Goal: Task Accomplishment & Management: Use online tool/utility

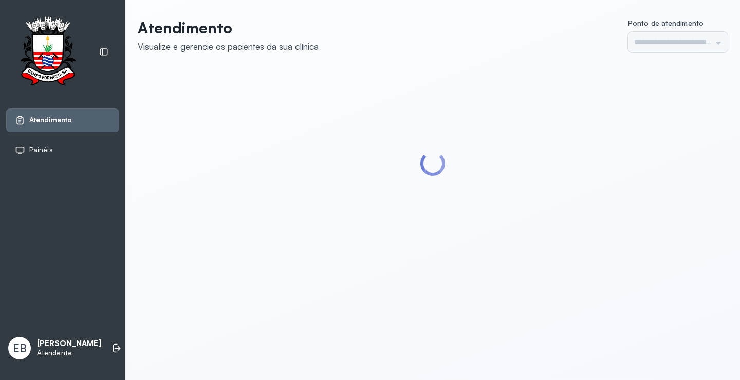
type input "*********"
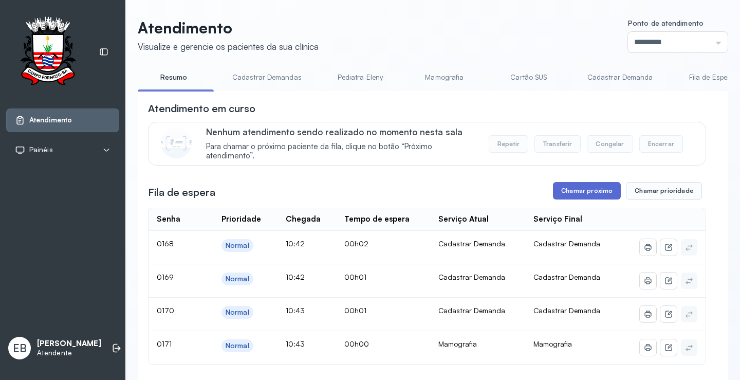
click at [587, 199] on button "Chamar próximo" at bounding box center [587, 190] width 68 height 17
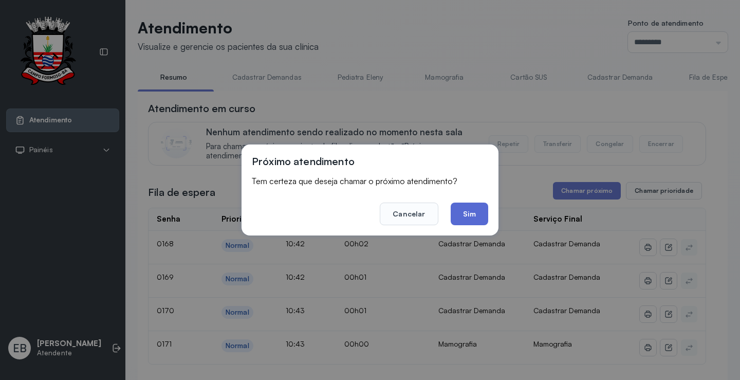
click at [485, 212] on button "Sim" at bounding box center [470, 214] width 38 height 23
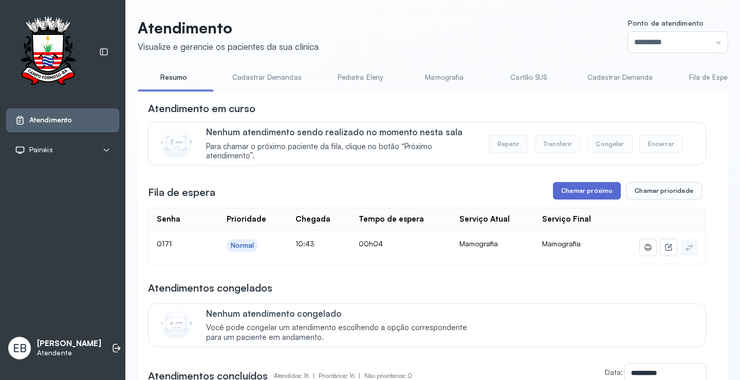
click at [560, 189] on button "Chamar próximo" at bounding box center [587, 190] width 68 height 17
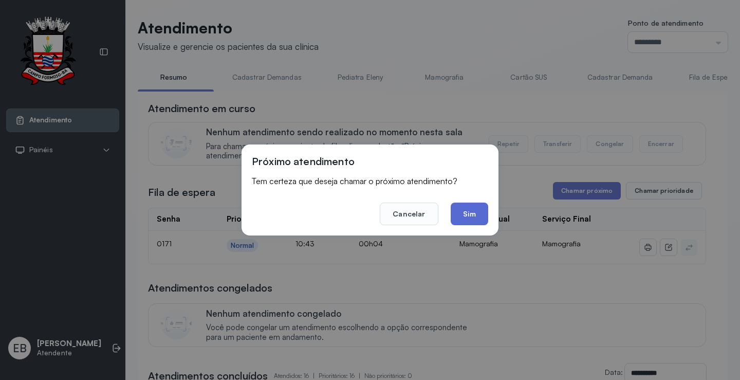
click at [477, 220] on button "Sim" at bounding box center [470, 214] width 38 height 23
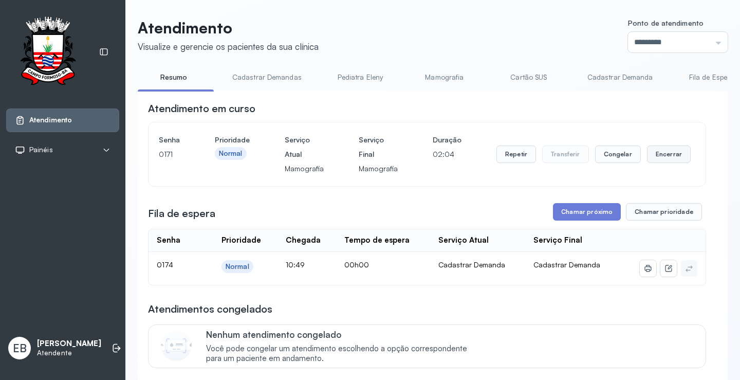
click at [653, 156] on button "Encerrar" at bounding box center [669, 153] width 44 height 17
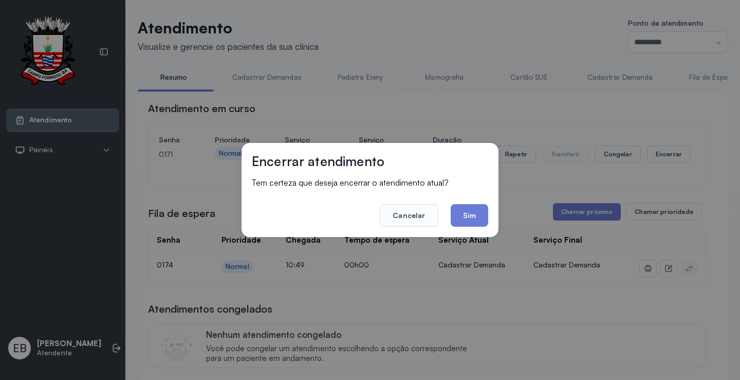
click at [465, 212] on button "Sim" at bounding box center [470, 215] width 38 height 23
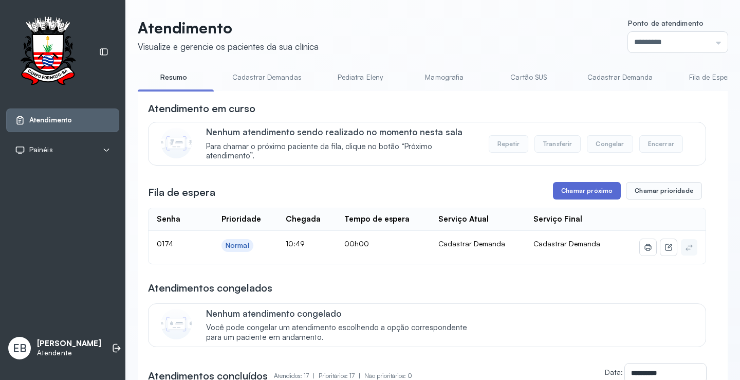
click at [592, 192] on button "Chamar próximo" at bounding box center [587, 190] width 68 height 17
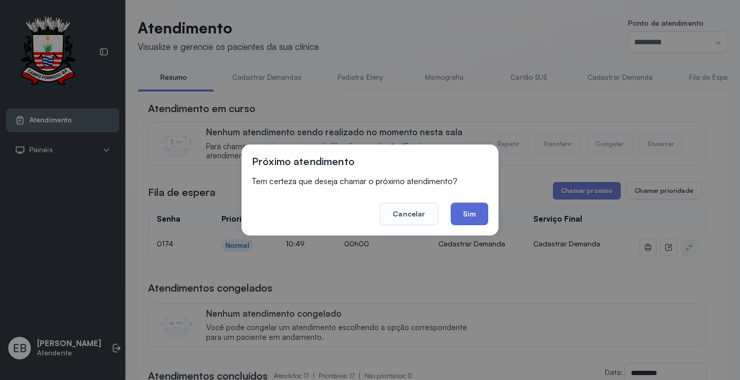
click at [469, 219] on button "Sim" at bounding box center [470, 214] width 38 height 23
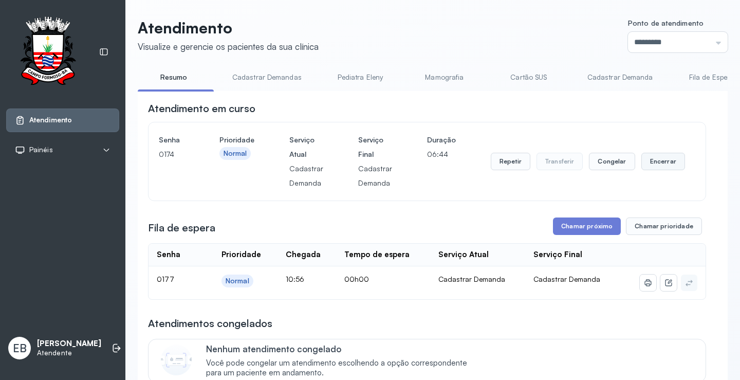
click at [643, 165] on button "Encerrar" at bounding box center [664, 161] width 44 height 17
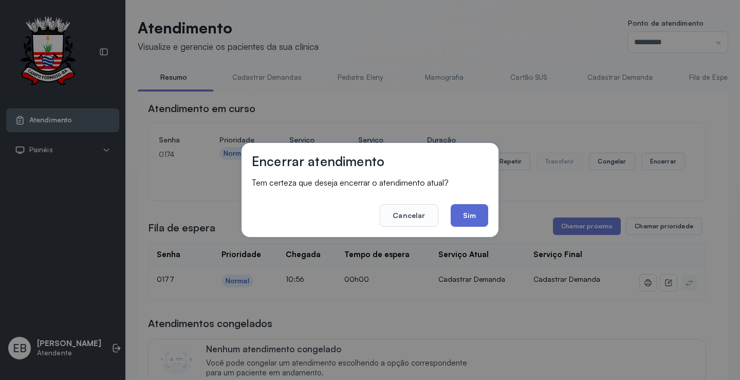
click at [468, 215] on button "Sim" at bounding box center [470, 215] width 38 height 23
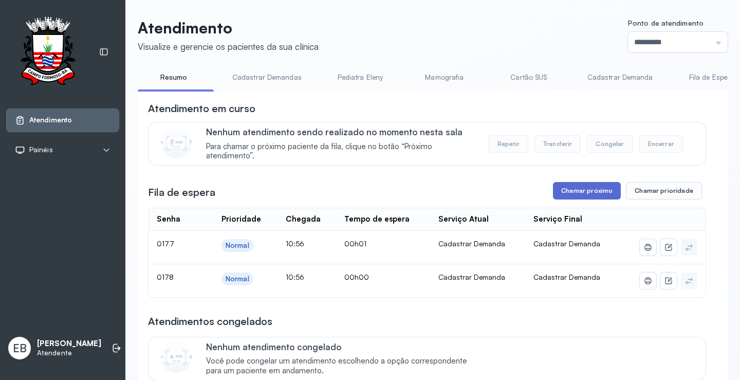
click at [593, 191] on button "Chamar próximo" at bounding box center [587, 190] width 68 height 17
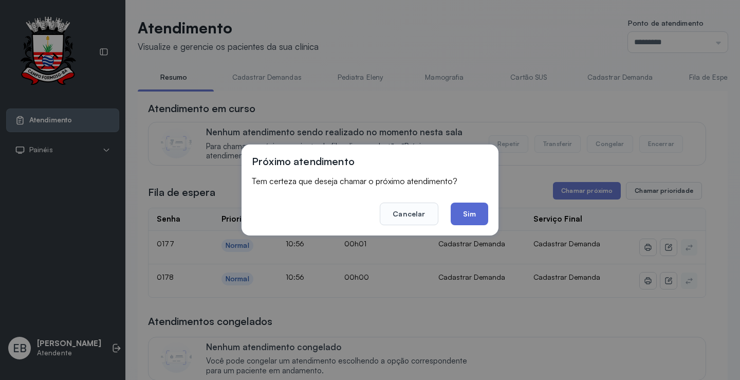
click at [476, 220] on button "Sim" at bounding box center [470, 214] width 38 height 23
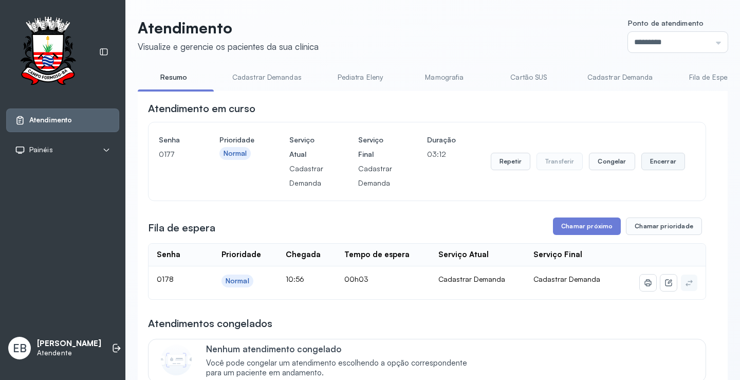
click at [649, 167] on button "Encerrar" at bounding box center [664, 161] width 44 height 17
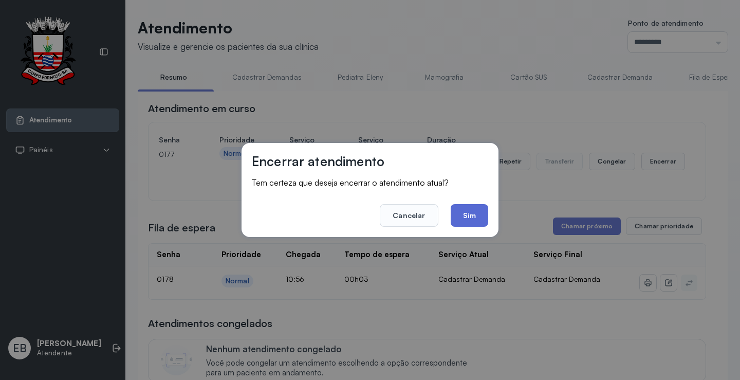
click at [476, 214] on button "Sim" at bounding box center [470, 215] width 38 height 23
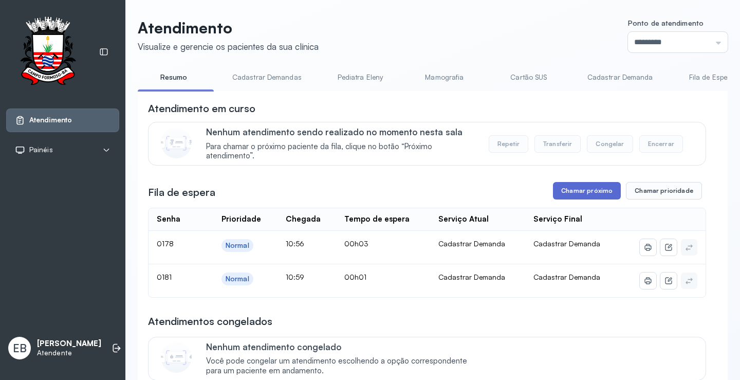
click at [592, 192] on button "Chamar próximo" at bounding box center [587, 190] width 68 height 17
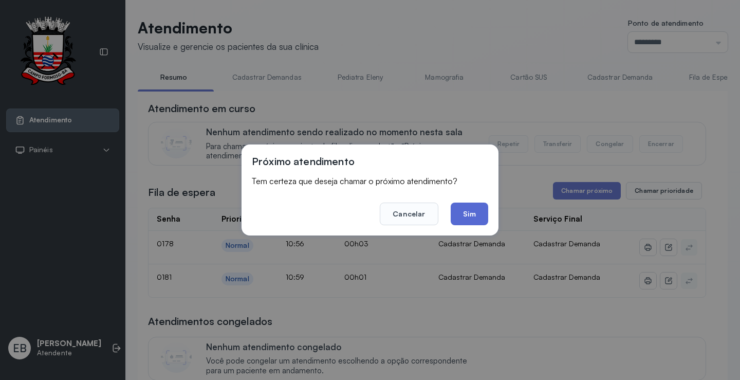
click at [467, 219] on button "Sim" at bounding box center [470, 214] width 38 height 23
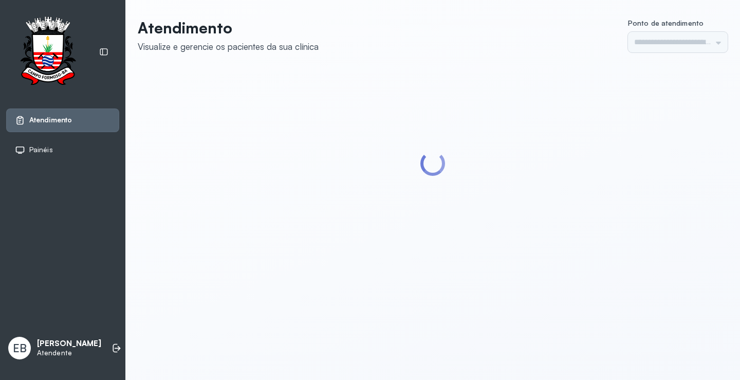
type input "*********"
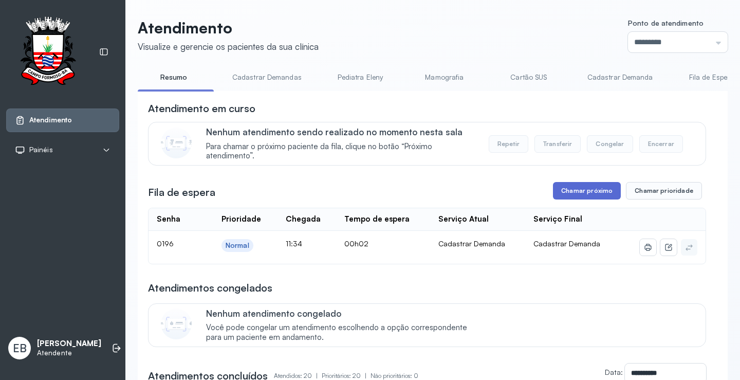
click at [601, 186] on button "Chamar próximo" at bounding box center [587, 190] width 68 height 17
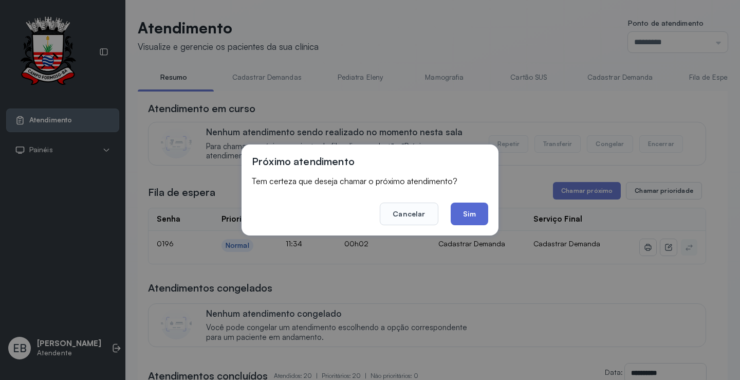
click at [472, 209] on button "Sim" at bounding box center [470, 214] width 38 height 23
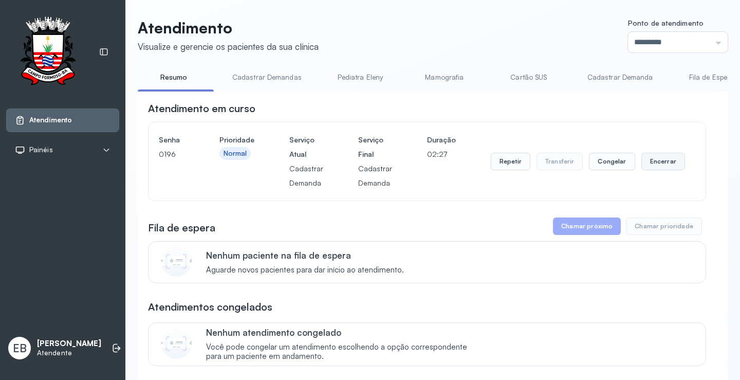
click at [651, 158] on button "Encerrar" at bounding box center [664, 161] width 44 height 17
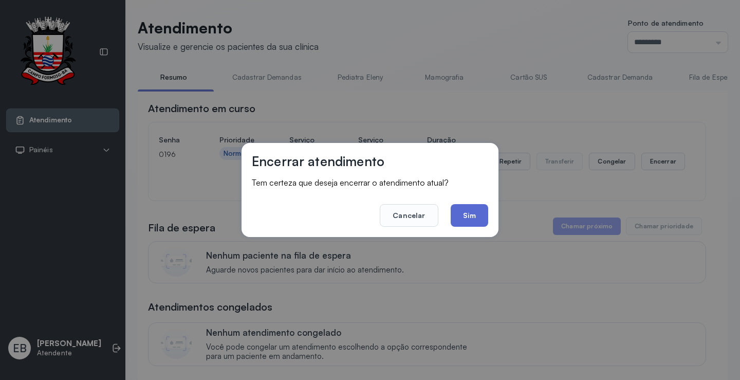
click at [479, 215] on button "Sim" at bounding box center [470, 215] width 38 height 23
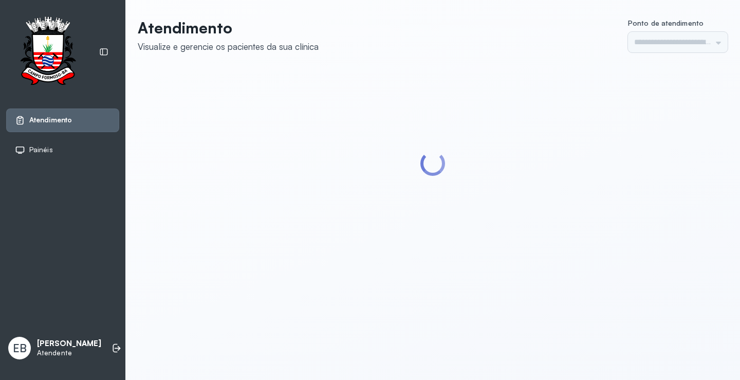
type input "*********"
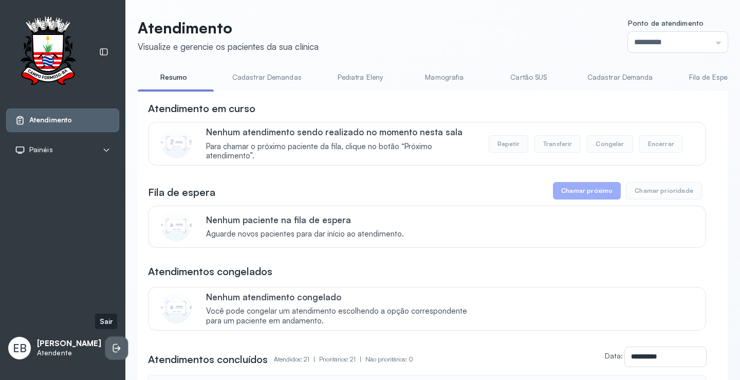
click at [112, 346] on icon at bounding box center [117, 348] width 10 height 10
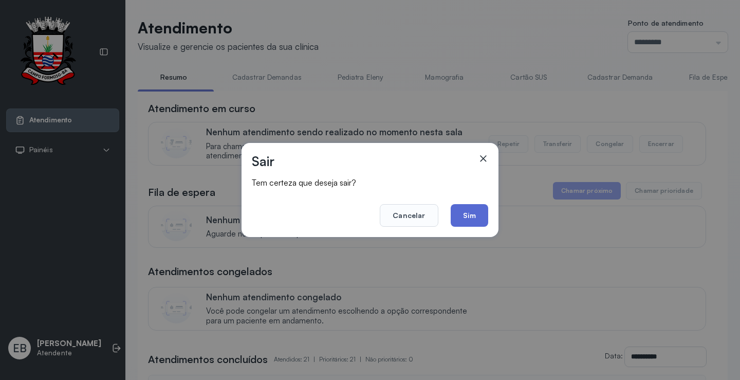
click at [481, 217] on button "Sim" at bounding box center [470, 215] width 38 height 23
